Goal: Browse casually: Explore the website without a specific task or goal

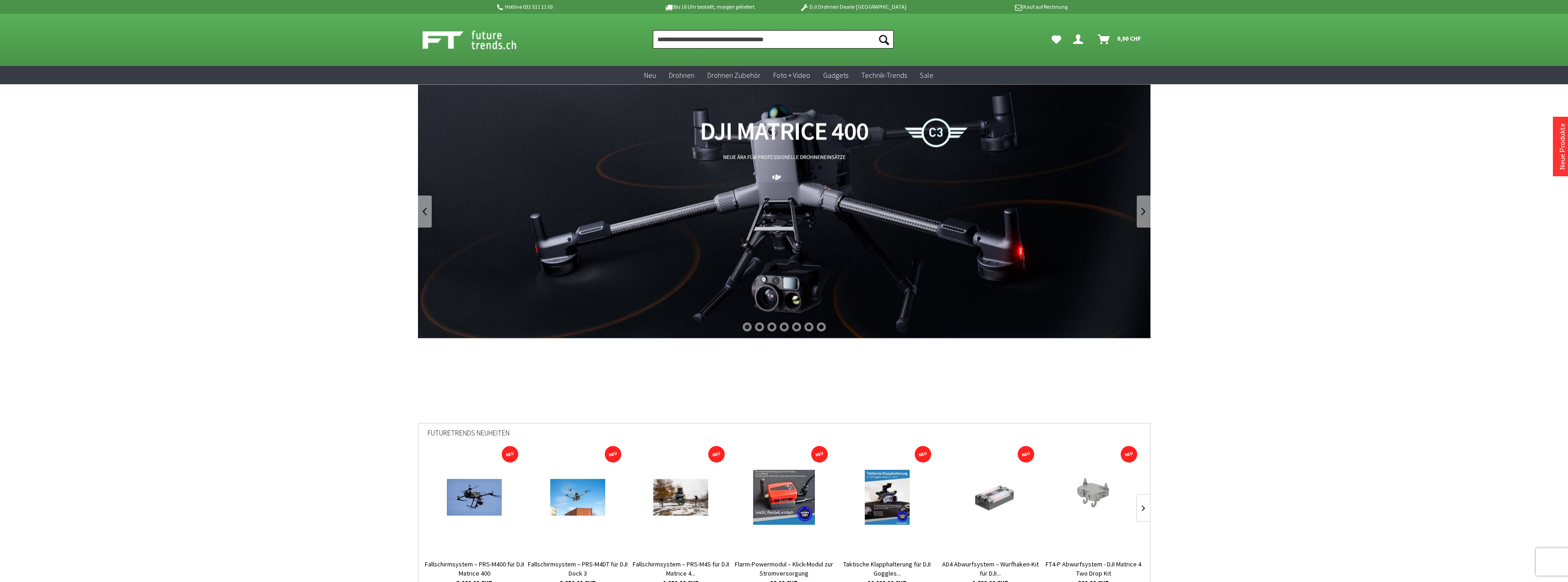
click at [696, 38] on input "Produkt, Marke, Kategorie, EAN, Artikelnummer…" at bounding box center [774, 40] width 241 height 18
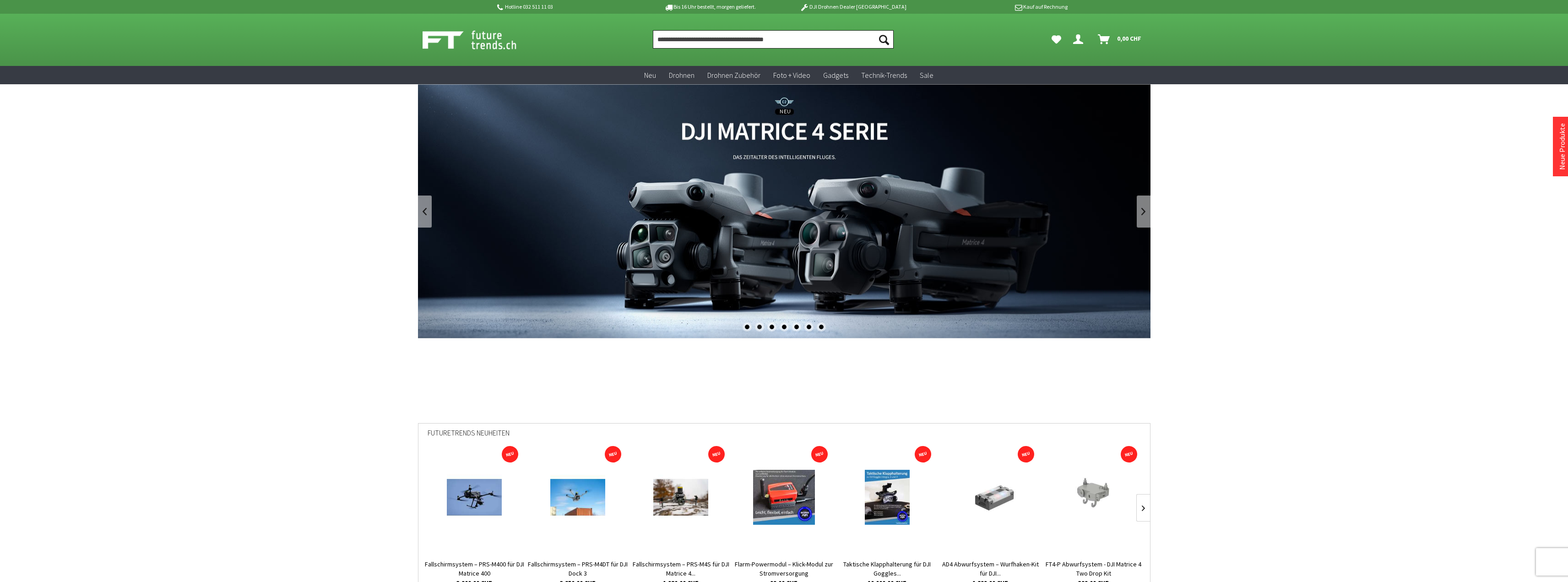
paste input "**********"
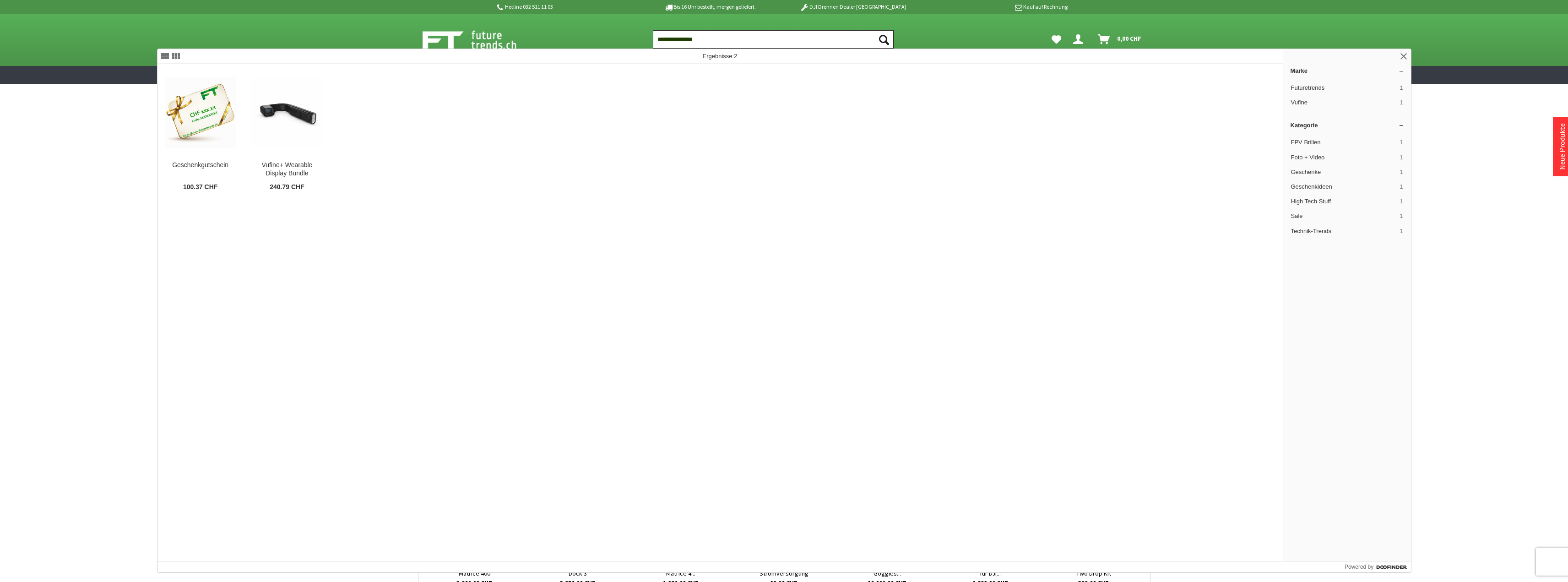
type input "**********"
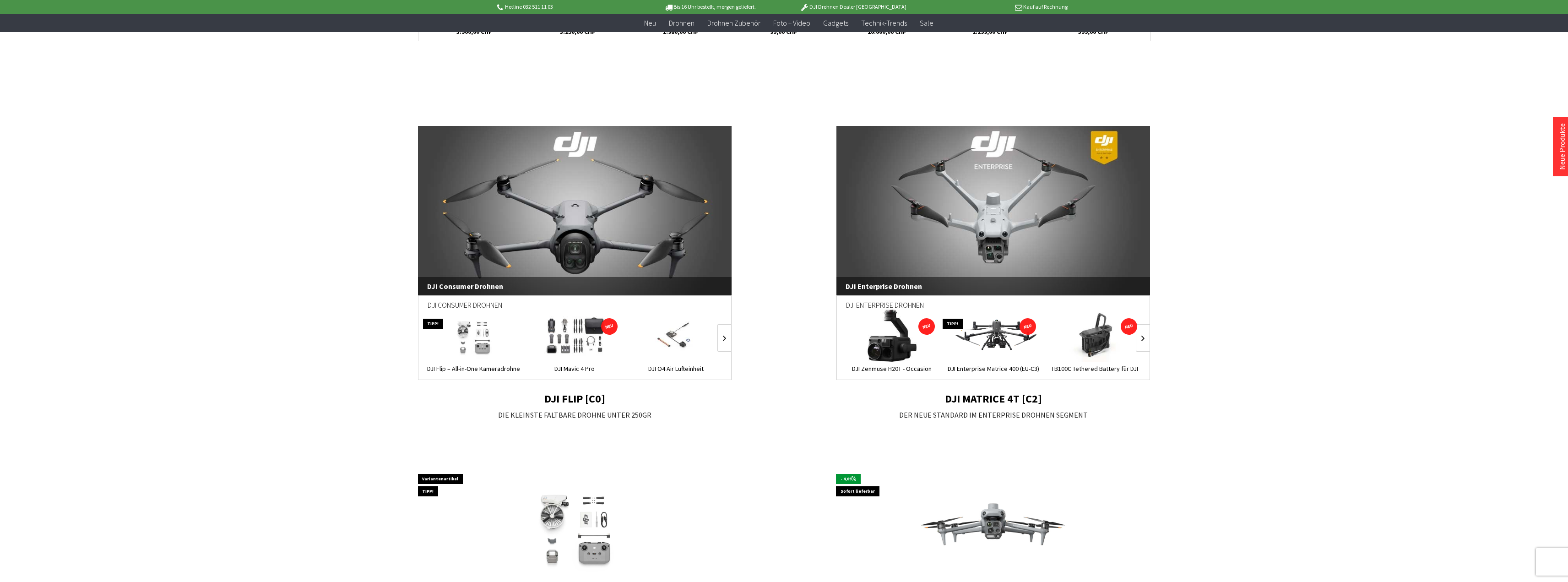
scroll to position [550, 0]
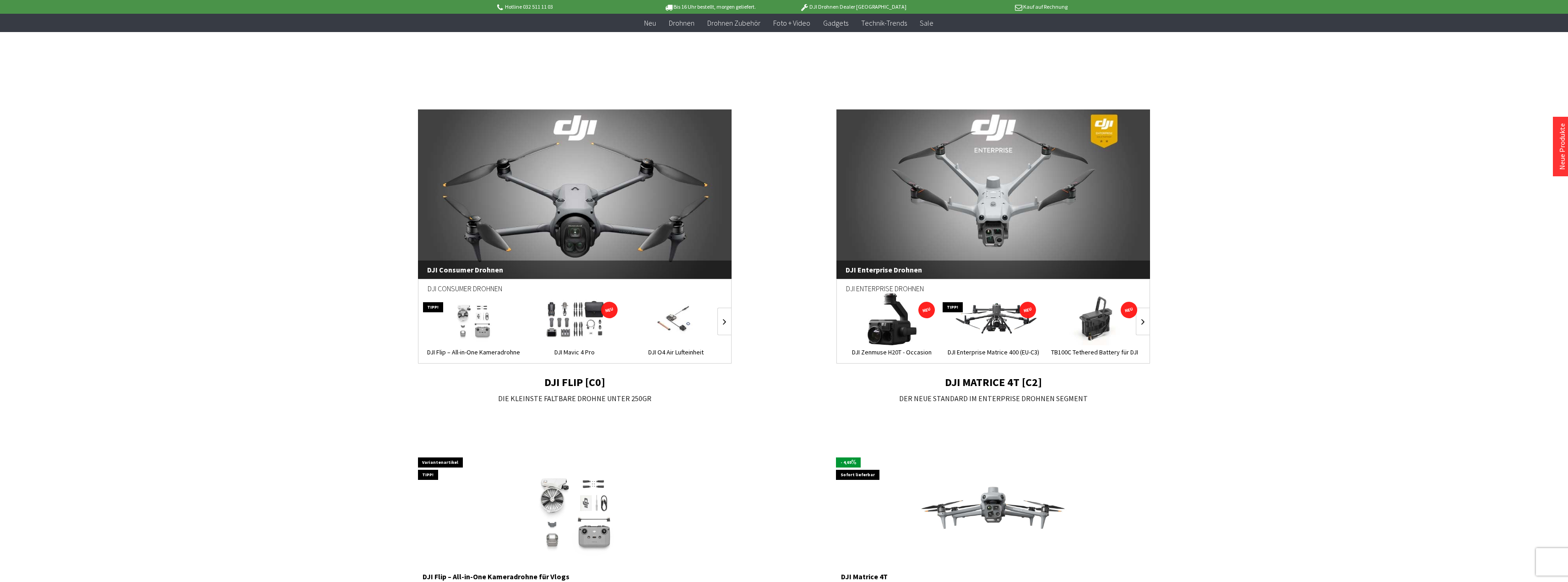
click at [987, 212] on link "DJI Enterprise Drohnen" at bounding box center [993, 194] width 314 height 169
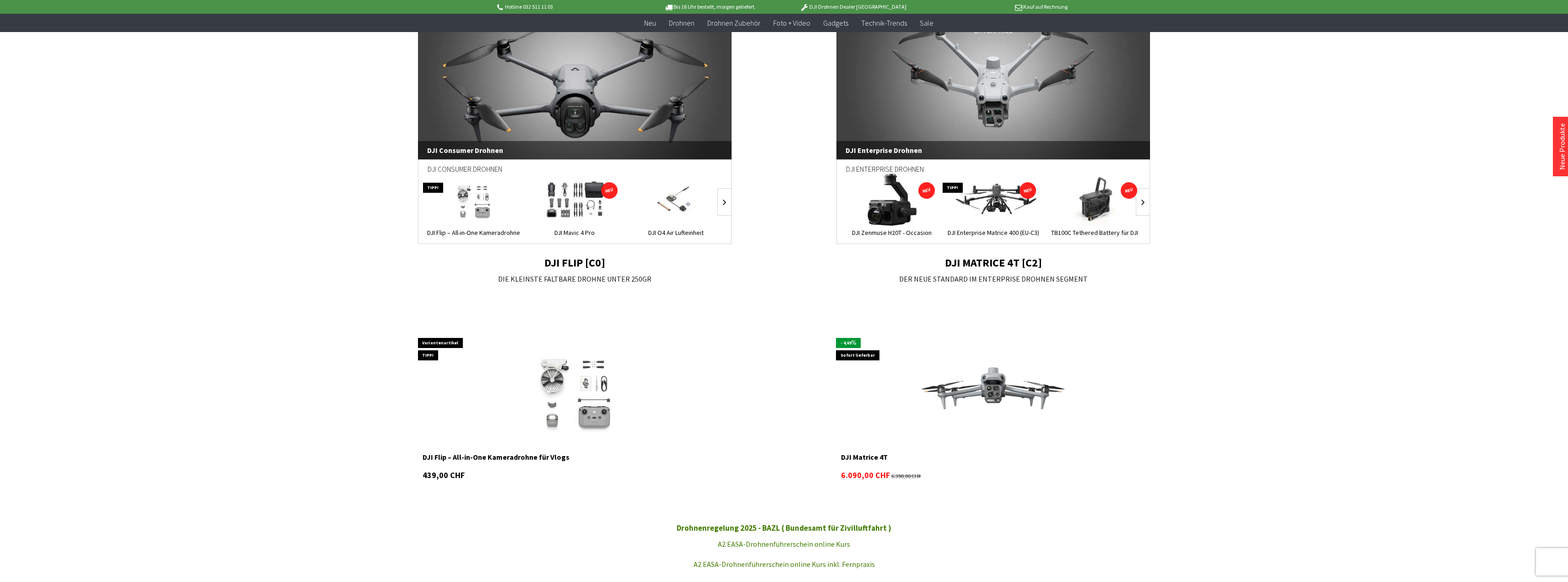
scroll to position [687, 0]
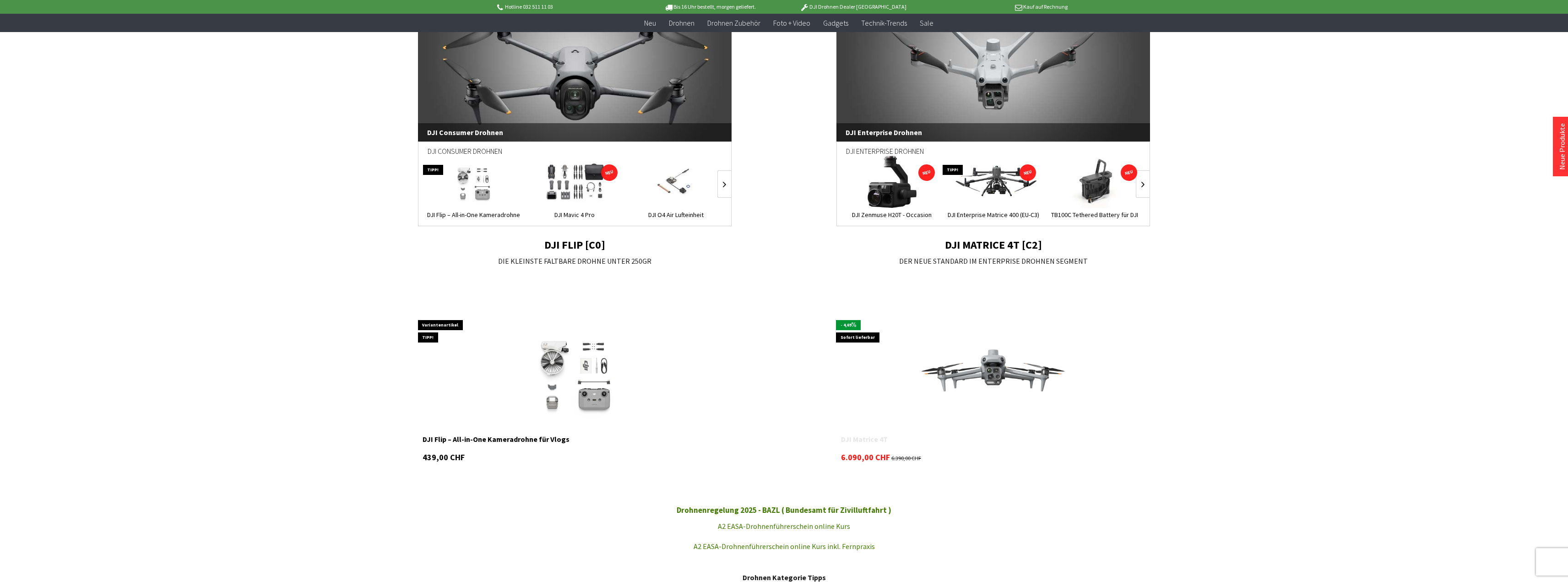
click at [864, 439] on link "DJI Matrice 4T" at bounding box center [993, 444] width 305 height 18
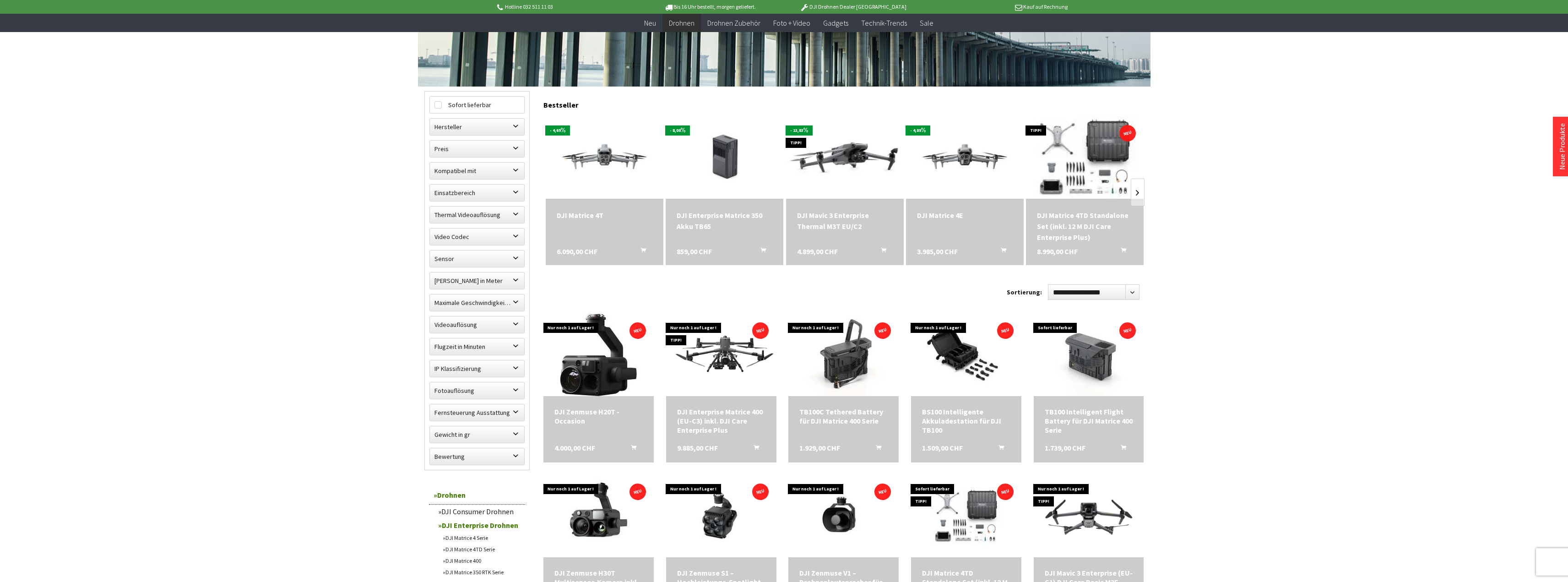
scroll to position [229, 0]
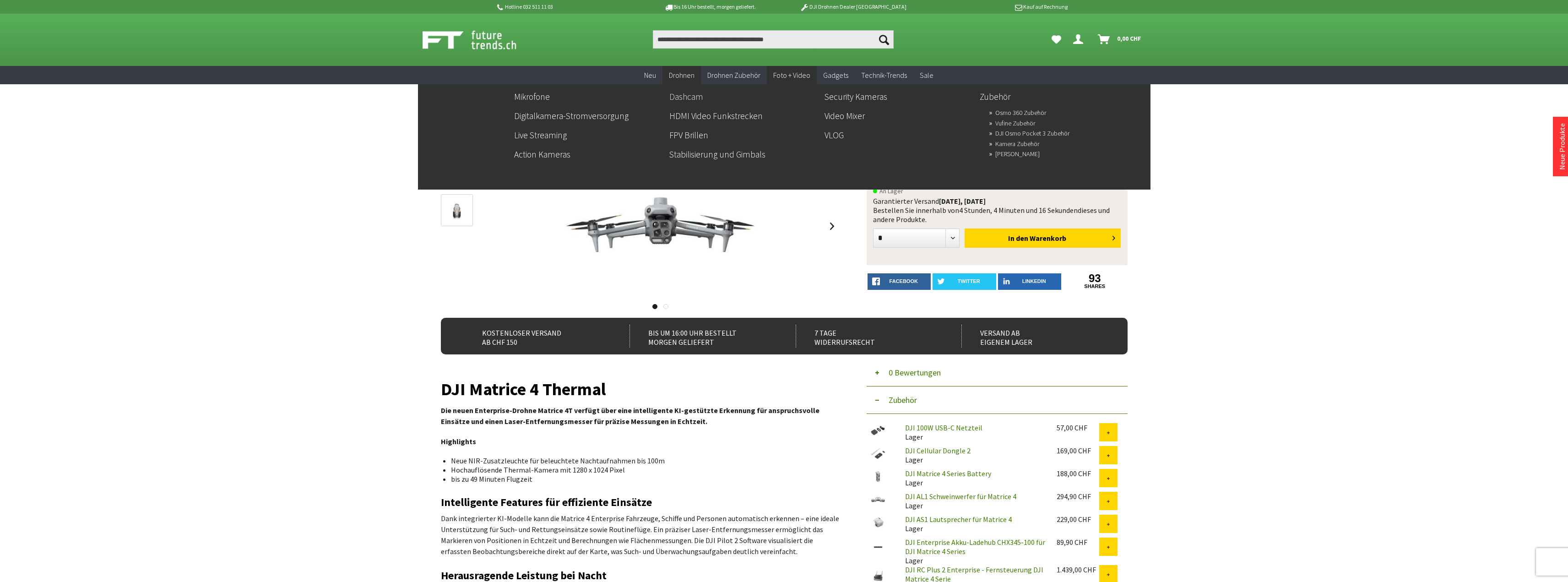
click at [690, 99] on link "Dashcam" at bounding box center [743, 97] width 148 height 16
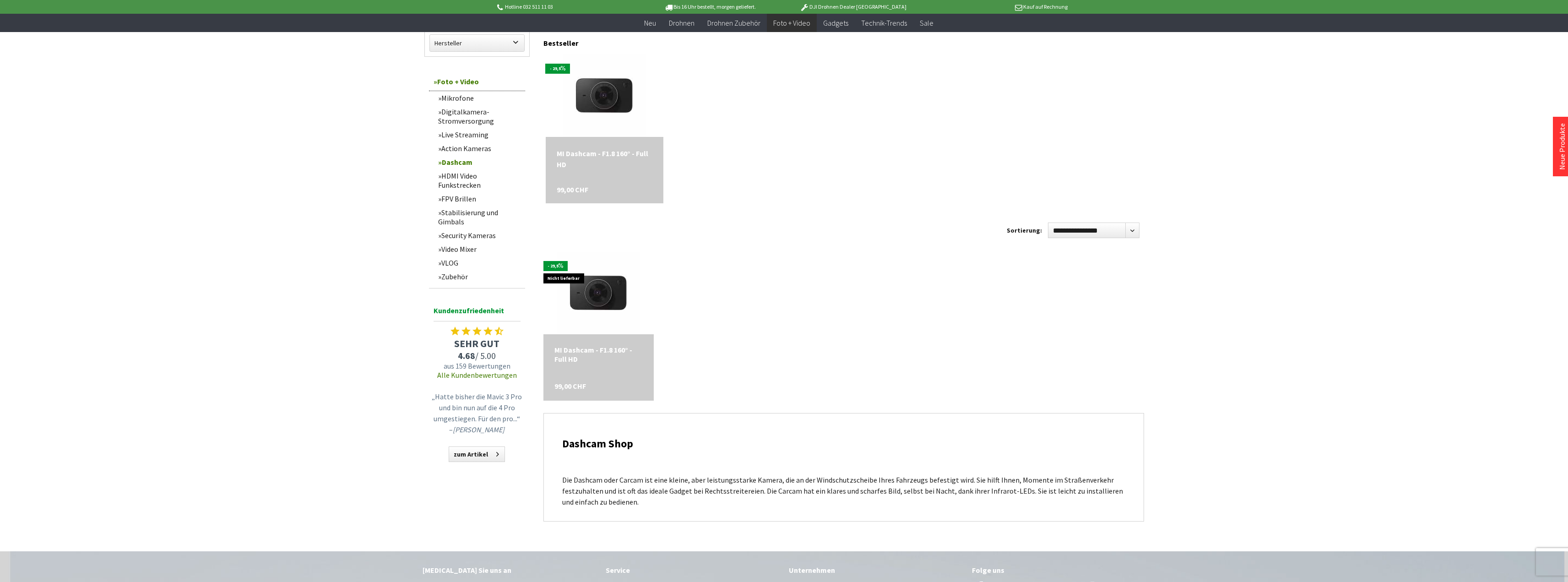
scroll to position [91, 0]
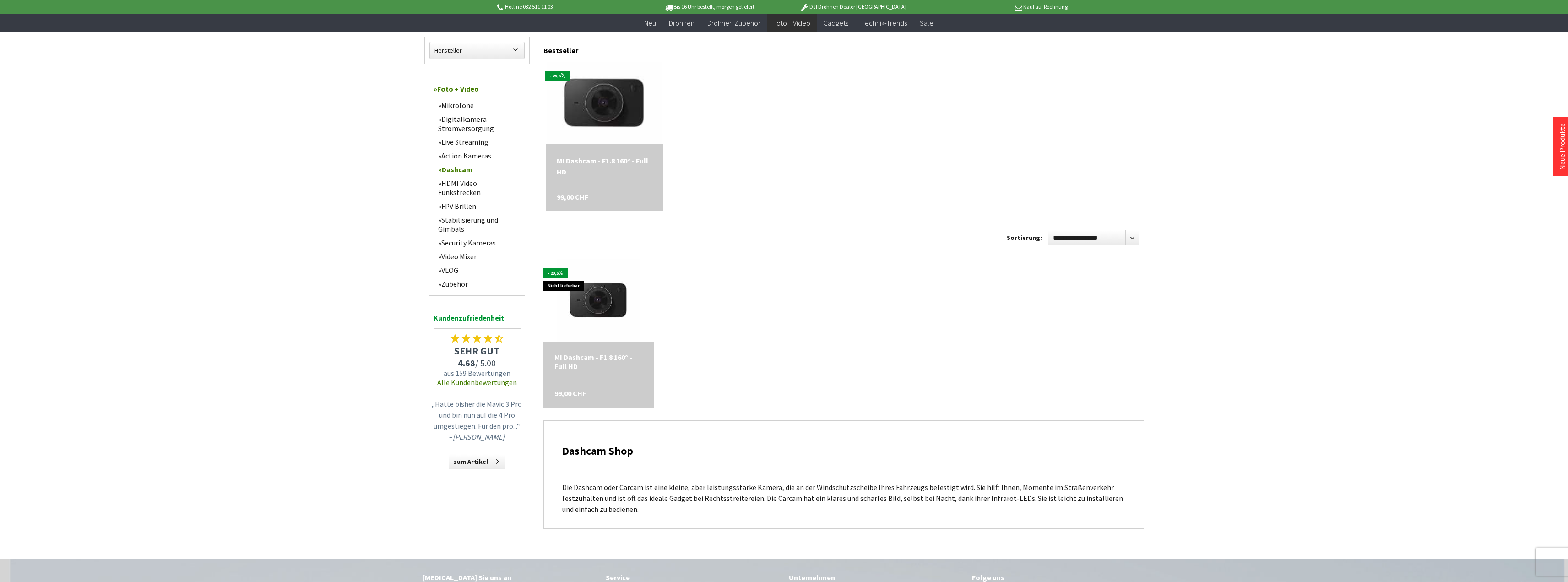
click at [611, 104] on img at bounding box center [604, 103] width 116 height 116
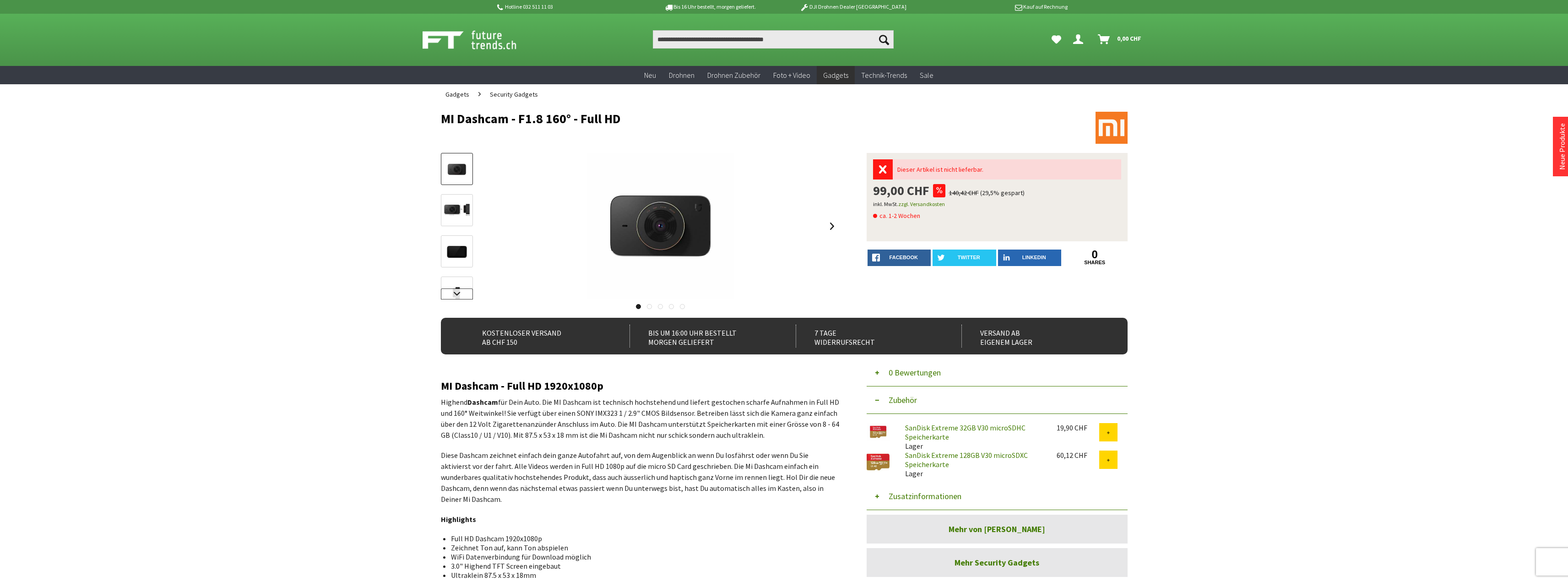
click at [457, 290] on link at bounding box center [457, 294] width 32 height 11
click at [457, 275] on img at bounding box center [457, 275] width 27 height 27
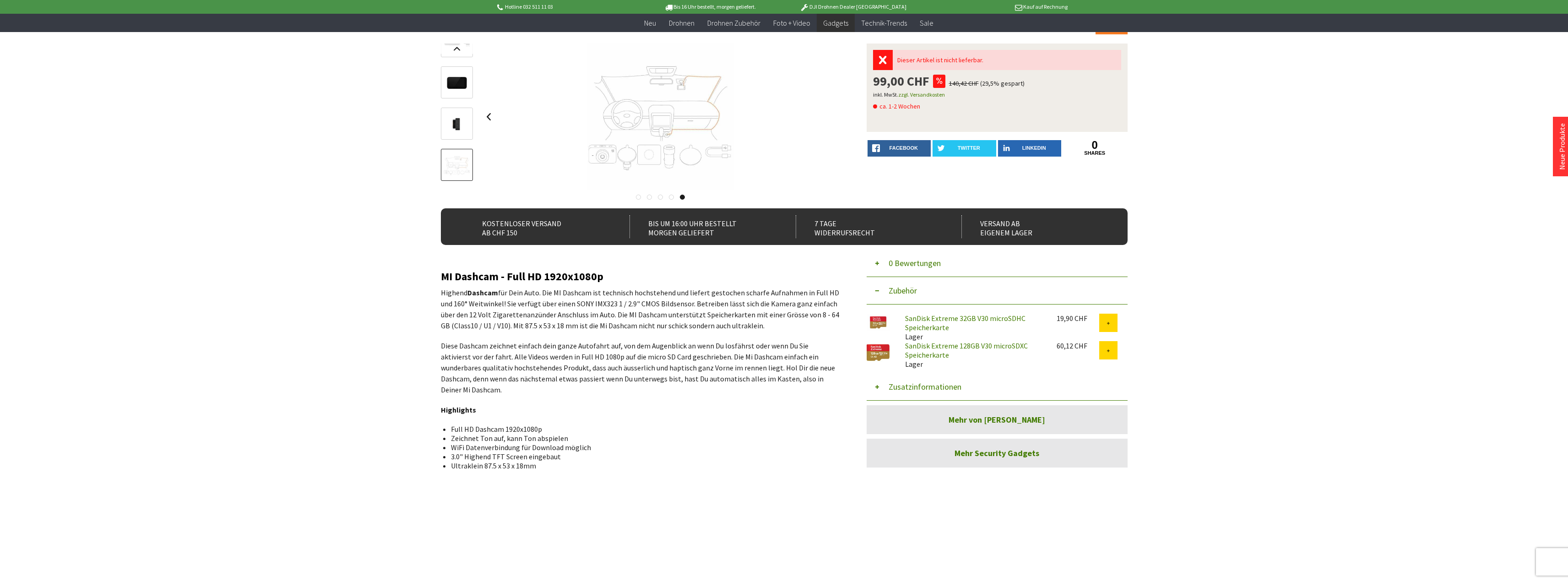
scroll to position [91, 0]
click at [999, 453] on link "Mehr Security Gadgets" at bounding box center [997, 452] width 261 height 29
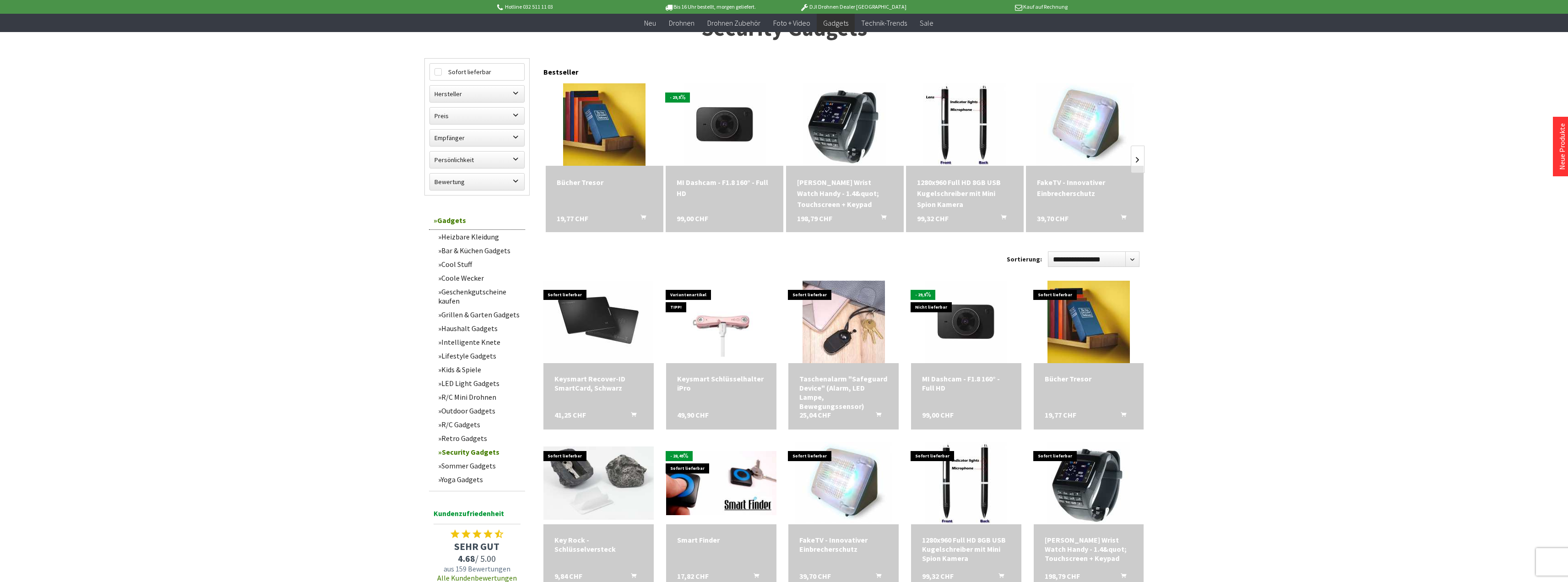
scroll to position [138, 0]
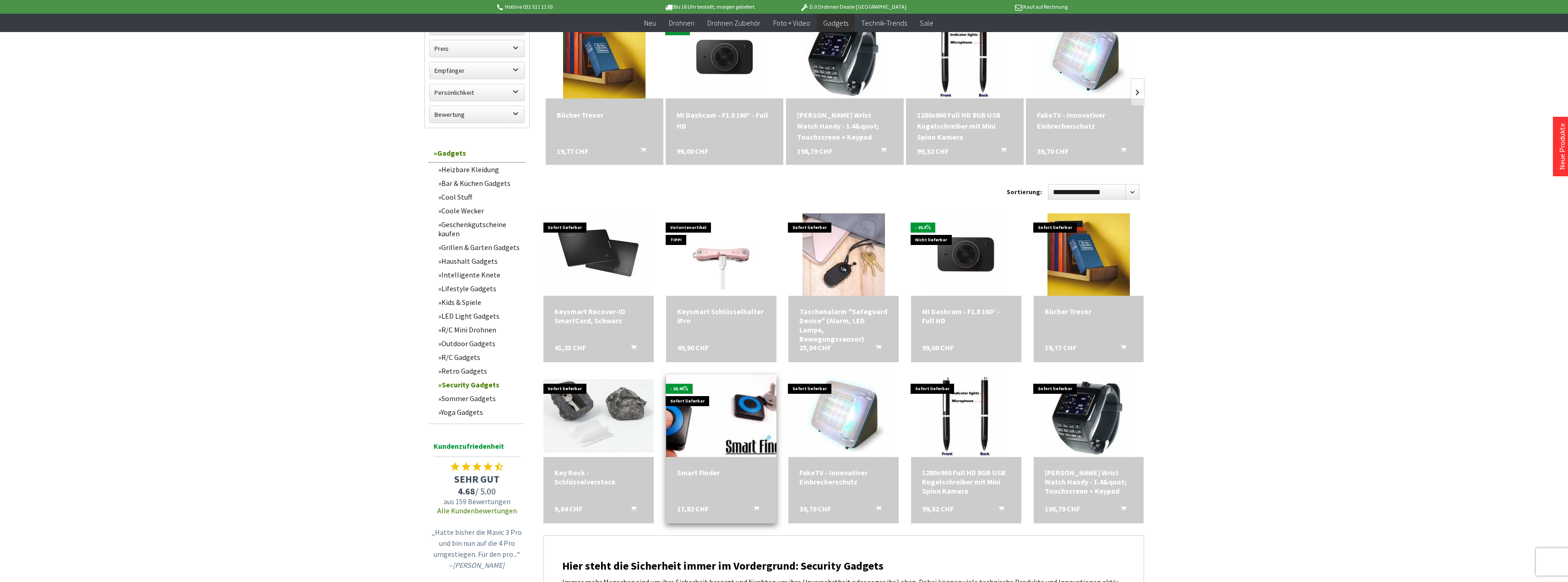
click at [740, 410] on img at bounding box center [720, 416] width 154 height 90
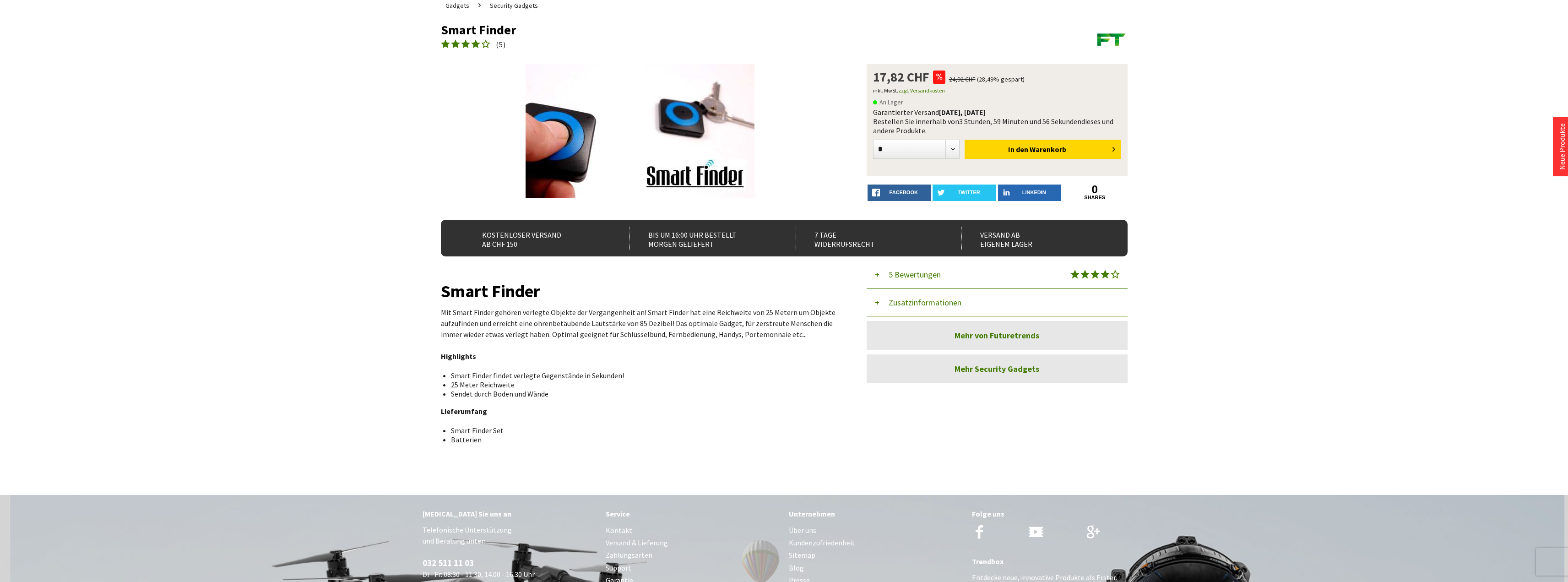
scroll to position [91, 0]
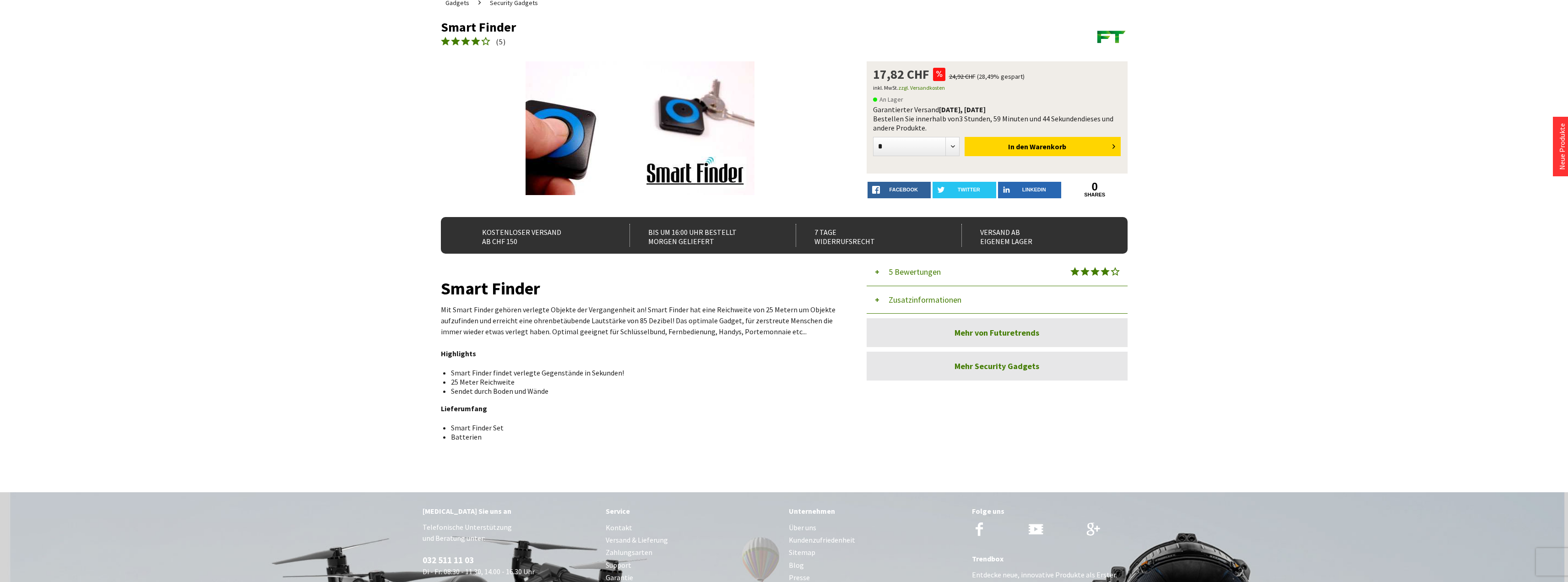
click at [797, 529] on link "Über uns" at bounding box center [876, 528] width 174 height 12
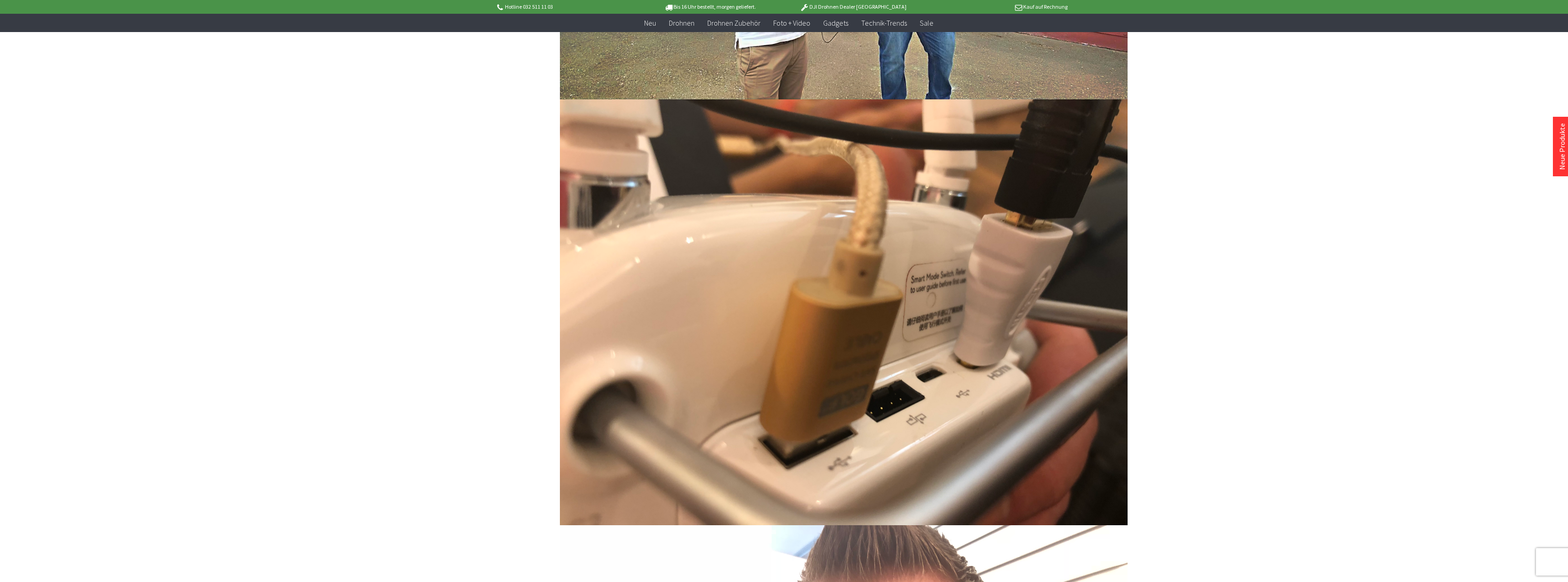
scroll to position [2074, 0]
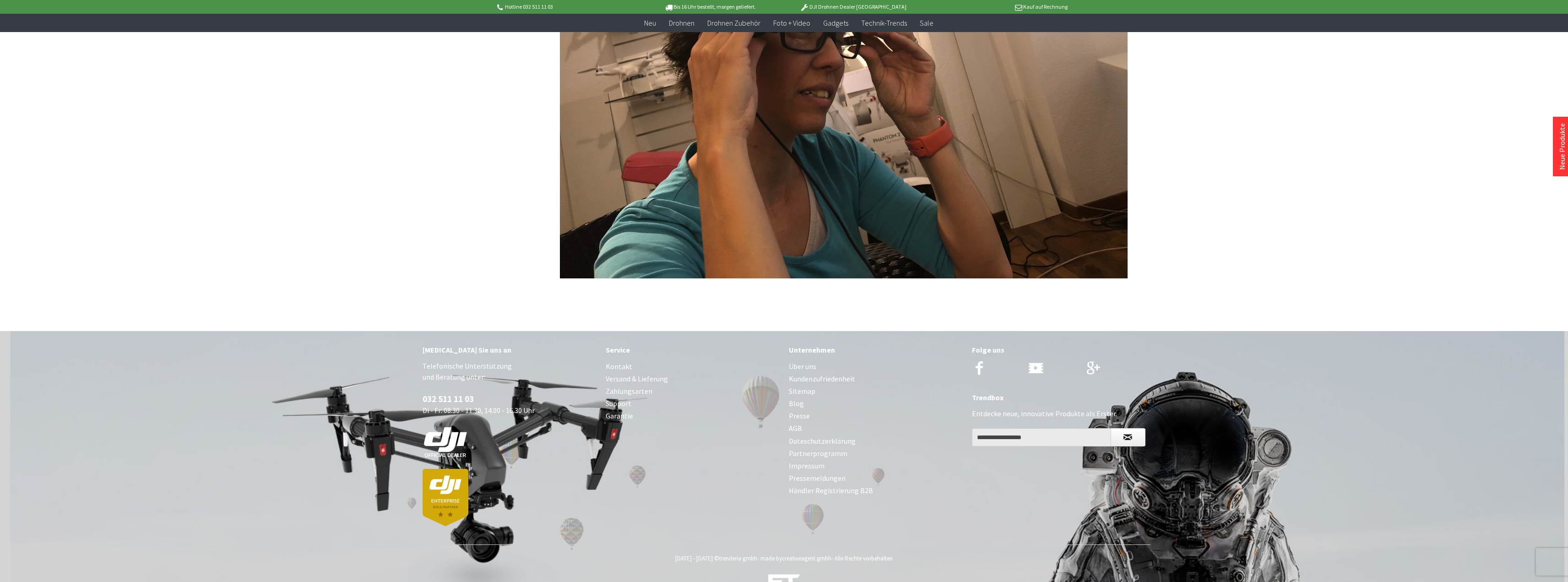
click at [812, 360] on link "Über uns" at bounding box center [876, 366] width 174 height 12
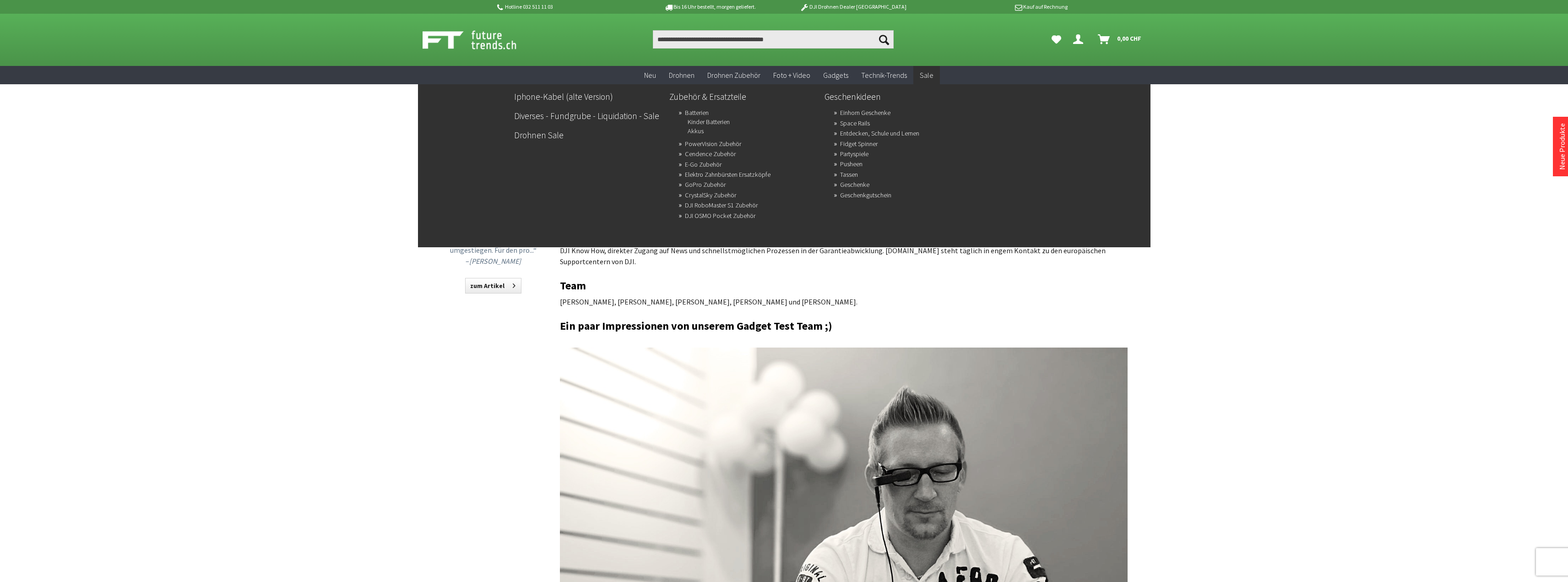
click at [921, 75] on span "Sale" at bounding box center [926, 75] width 14 height 9
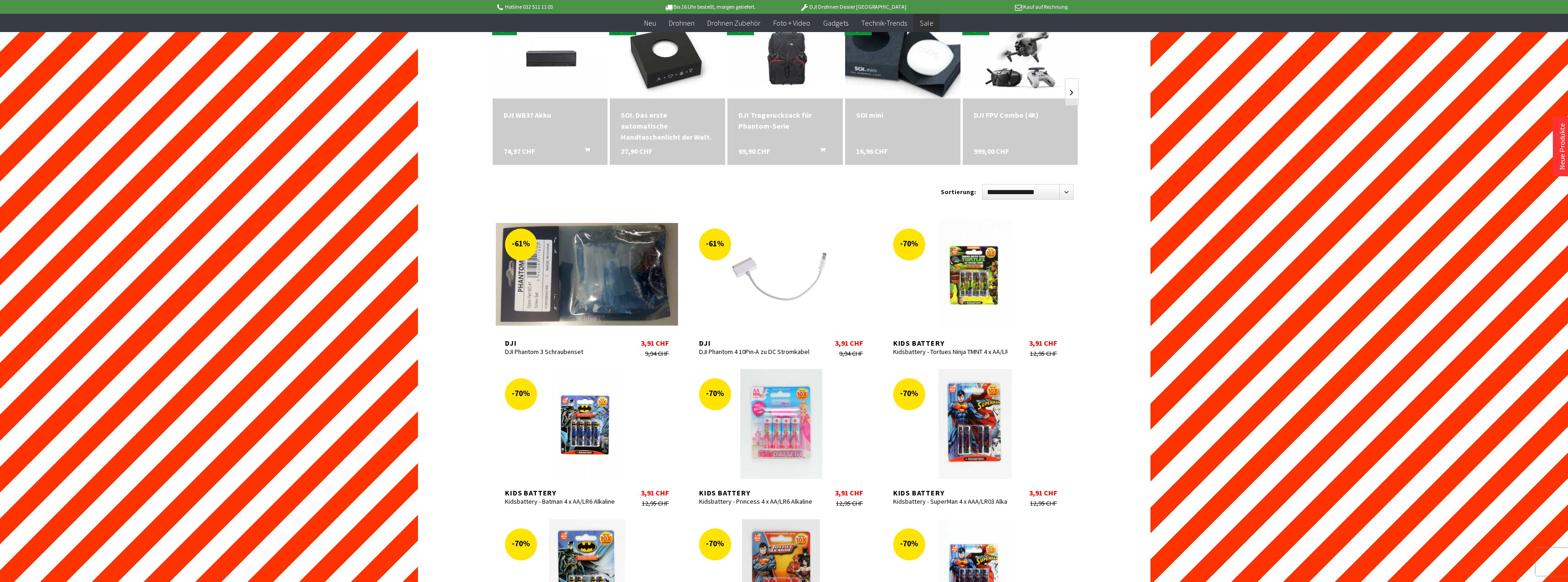
scroll to position [183, 0]
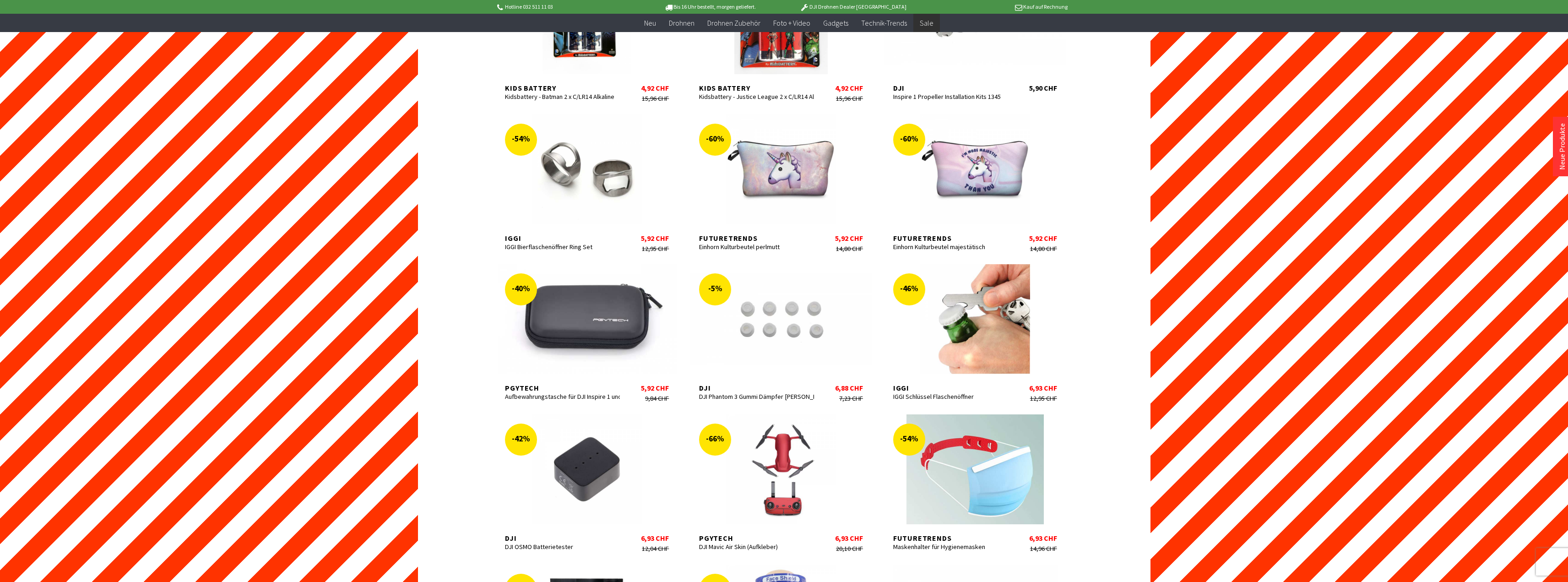
scroll to position [1485, 0]
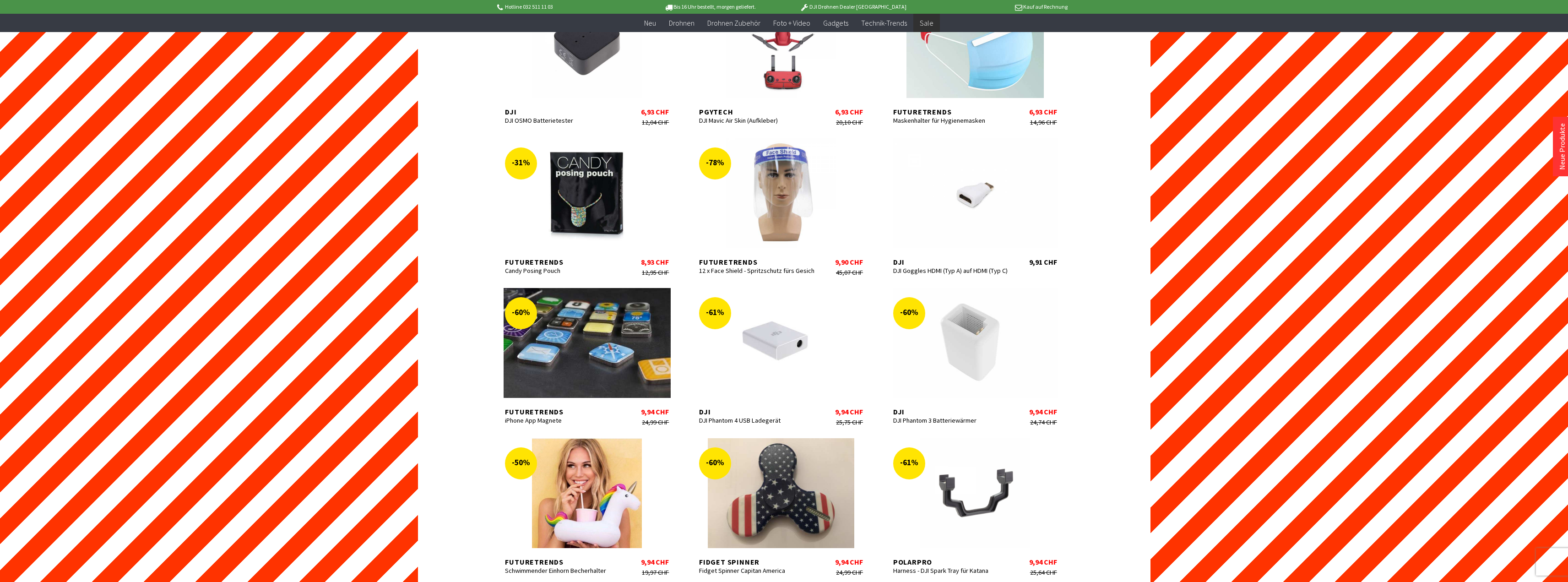
scroll to position [2035, 0]
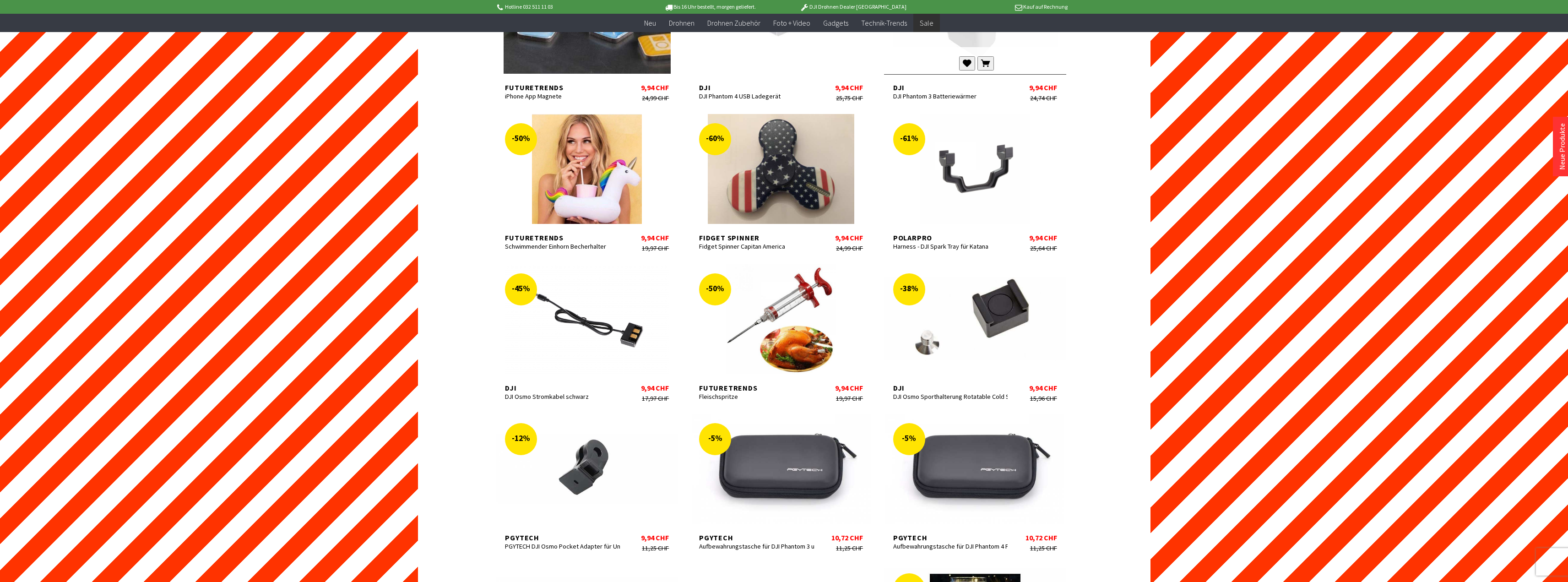
scroll to position [2263, 0]
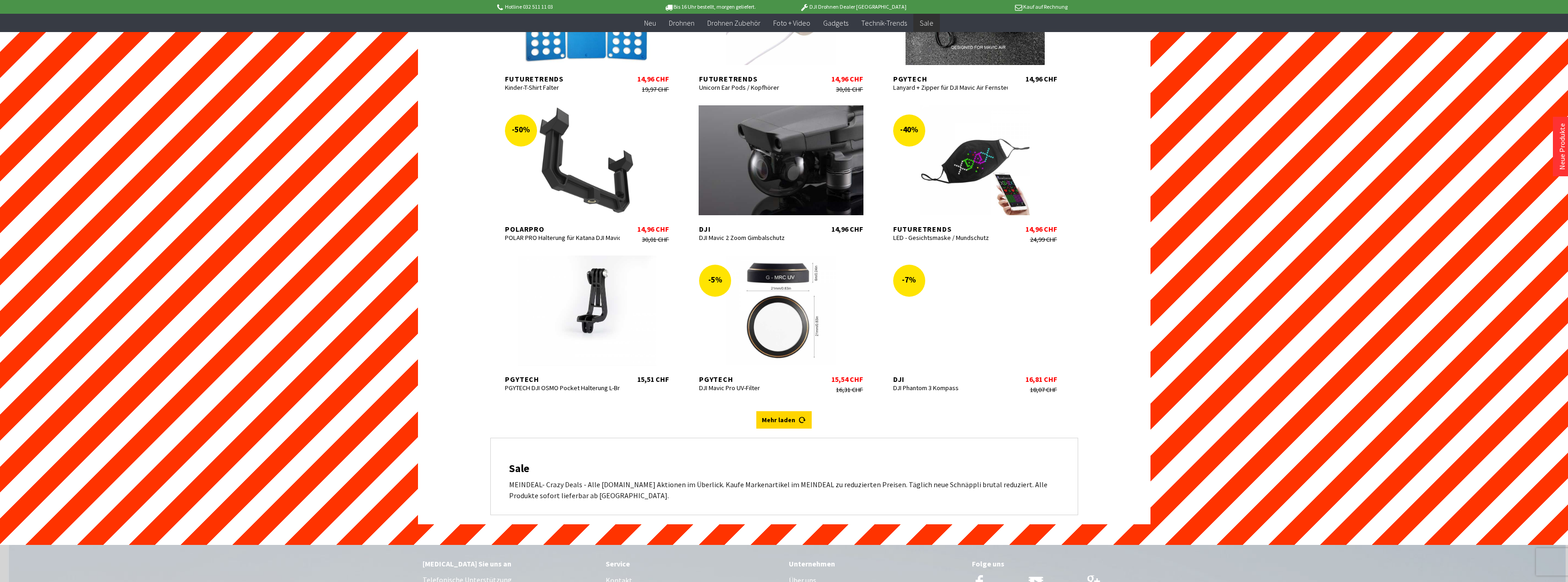
scroll to position [3591, 0]
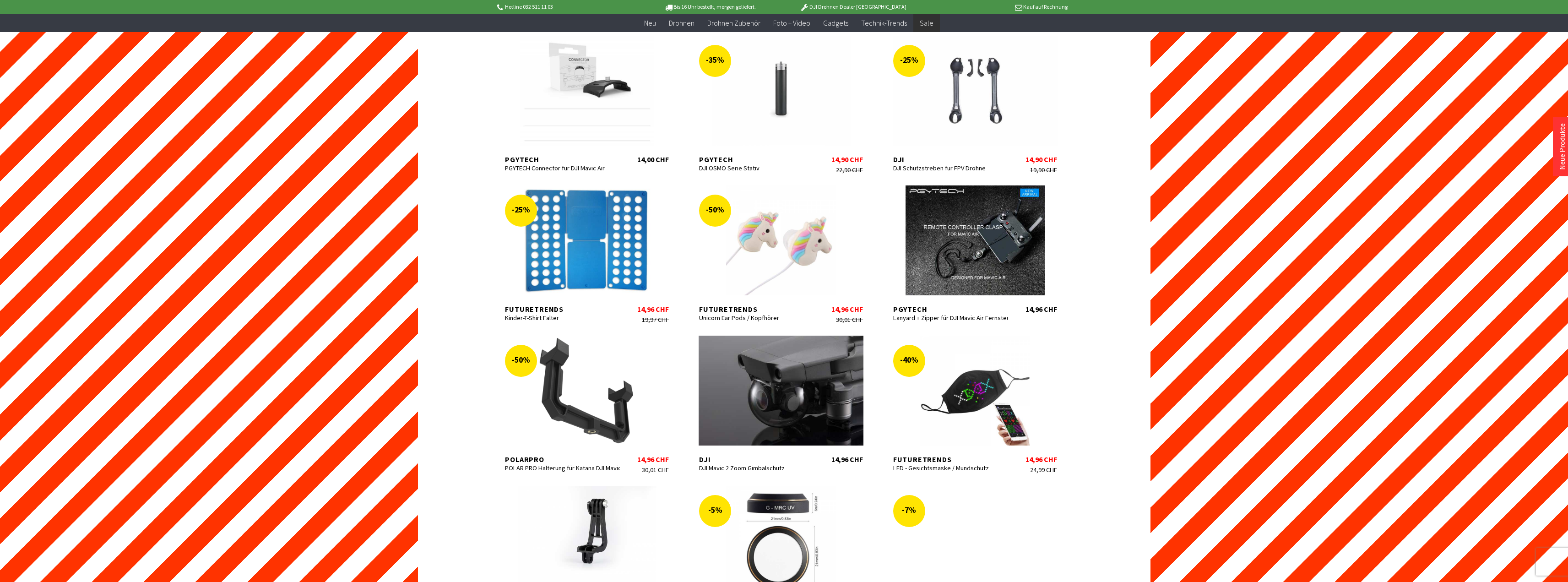
scroll to position [3826, 0]
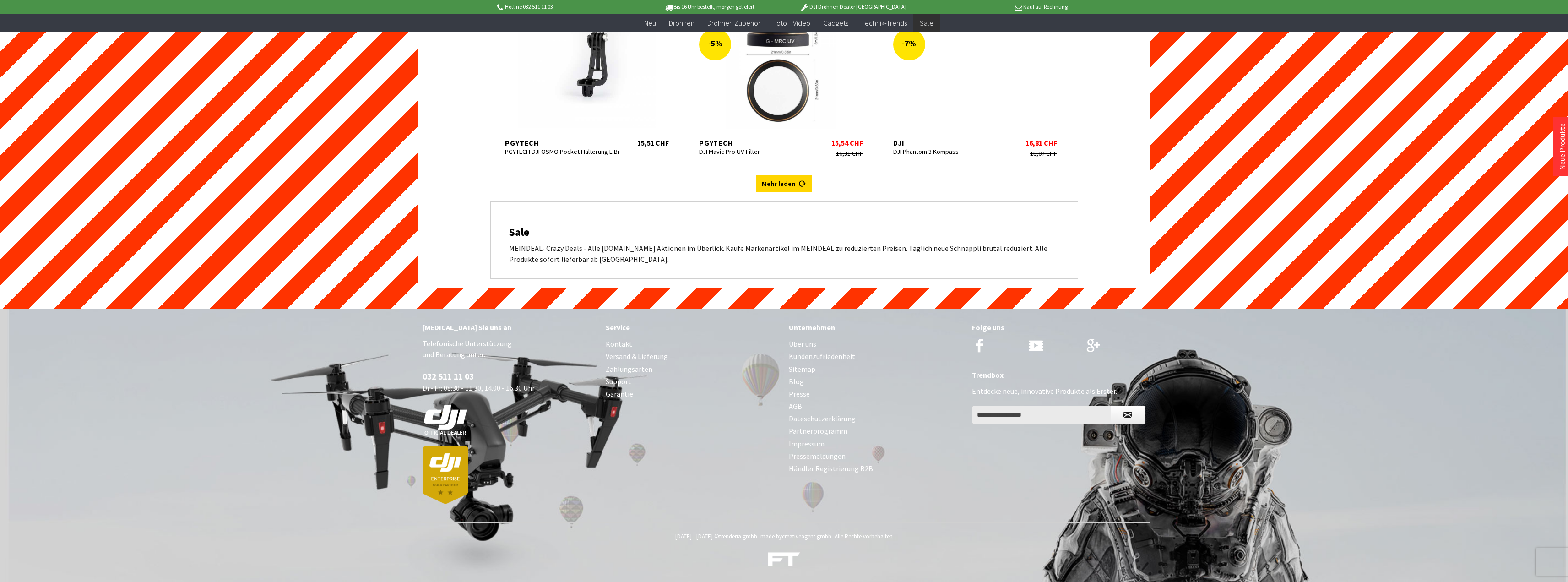
click at [623, 345] on link "Kontakt" at bounding box center [693, 344] width 174 height 12
